Goal: Navigation & Orientation: Find specific page/section

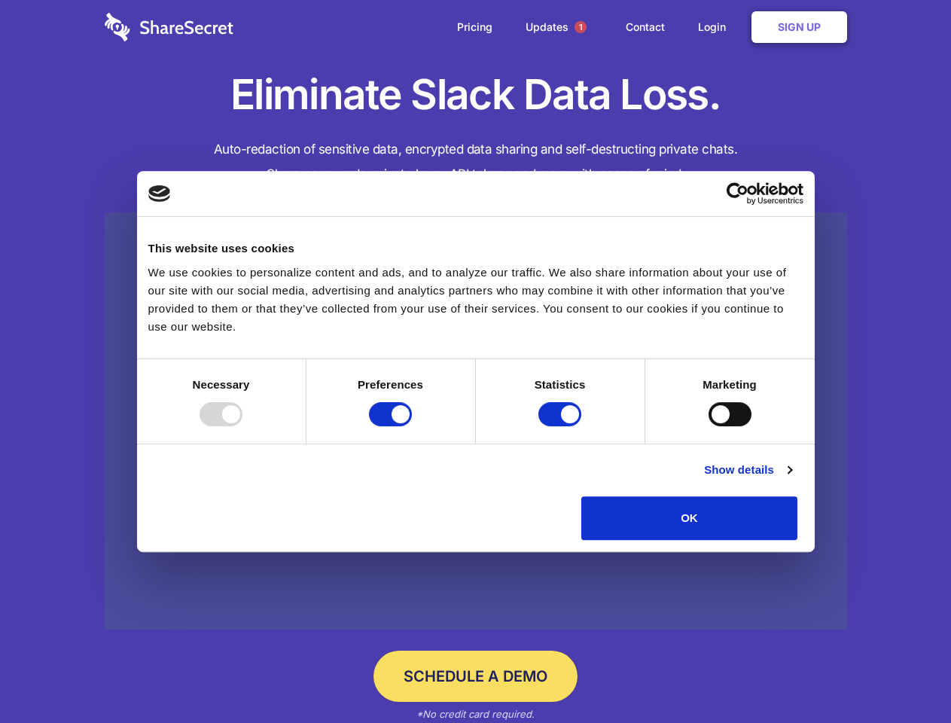
click at [242, 426] on div at bounding box center [221, 414] width 43 height 24
click at [412, 426] on input "Preferences" at bounding box center [390, 414] width 43 height 24
checkbox input "false"
click at [562, 426] on input "Statistics" at bounding box center [559, 414] width 43 height 24
checkbox input "false"
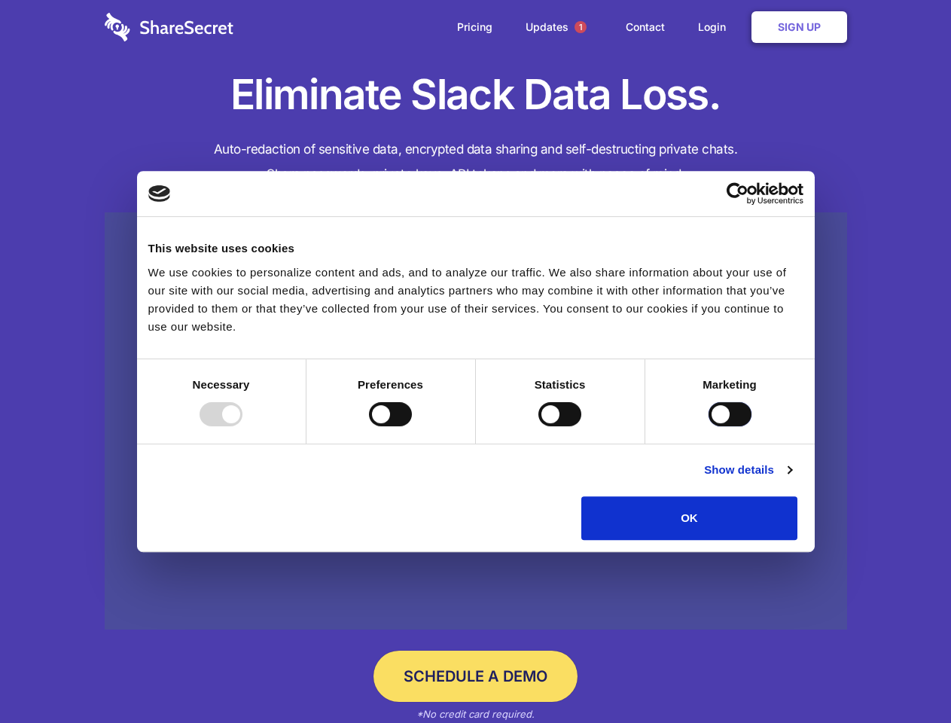
click at [708, 426] on input "Marketing" at bounding box center [729, 414] width 43 height 24
checkbox input "true"
click at [791, 479] on link "Show details" at bounding box center [747, 470] width 87 height 18
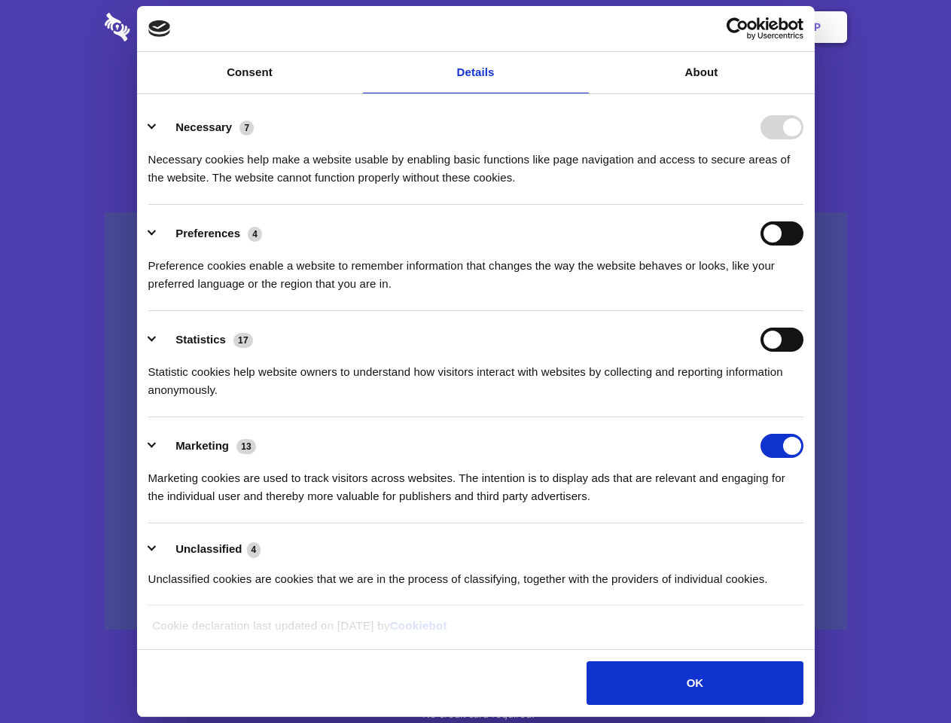
click at [810, 545] on ul "Necessary 7 Necessary cookies help make a website usable by enabling basic func…" at bounding box center [475, 352] width 669 height 507
click at [580, 27] on span "1" at bounding box center [580, 27] width 12 height 12
